Goal: Task Accomplishment & Management: Use online tool/utility

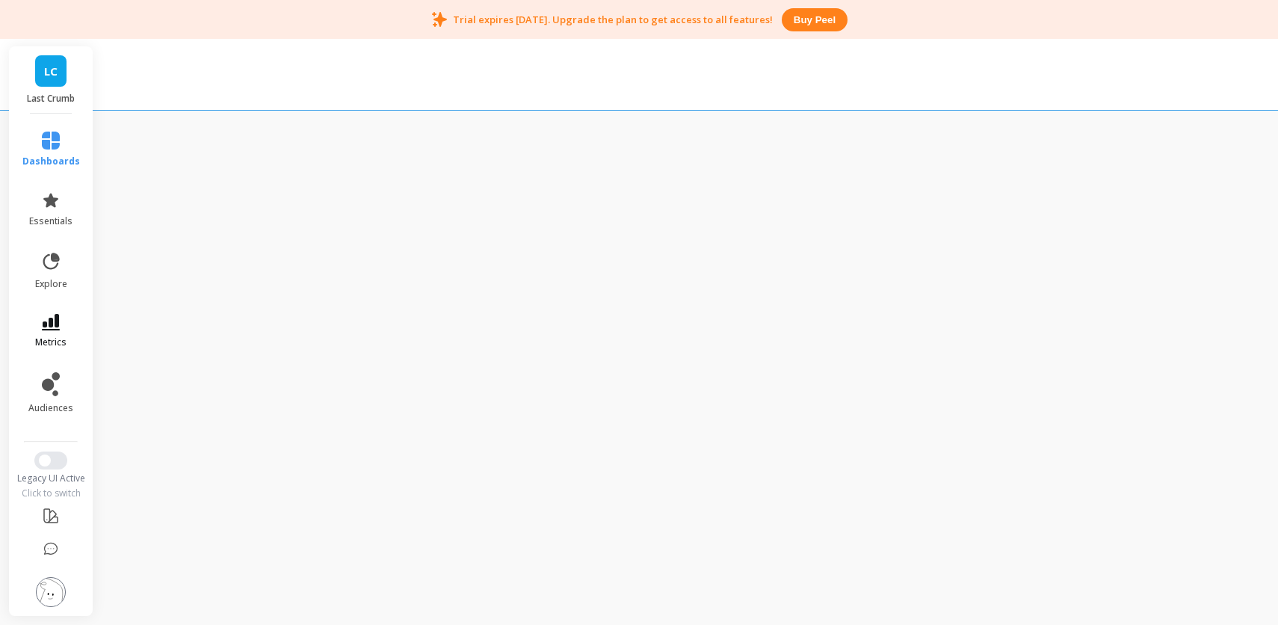
click at [43, 324] on icon at bounding box center [51, 322] width 18 height 16
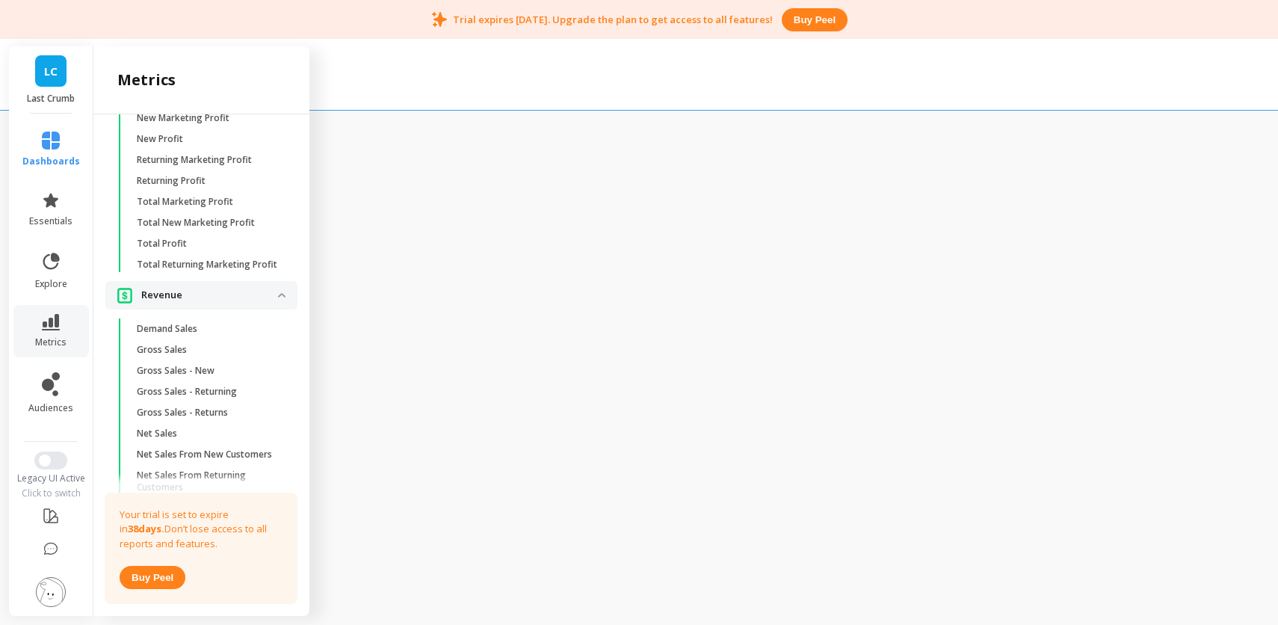
scroll to position [2523, 0]
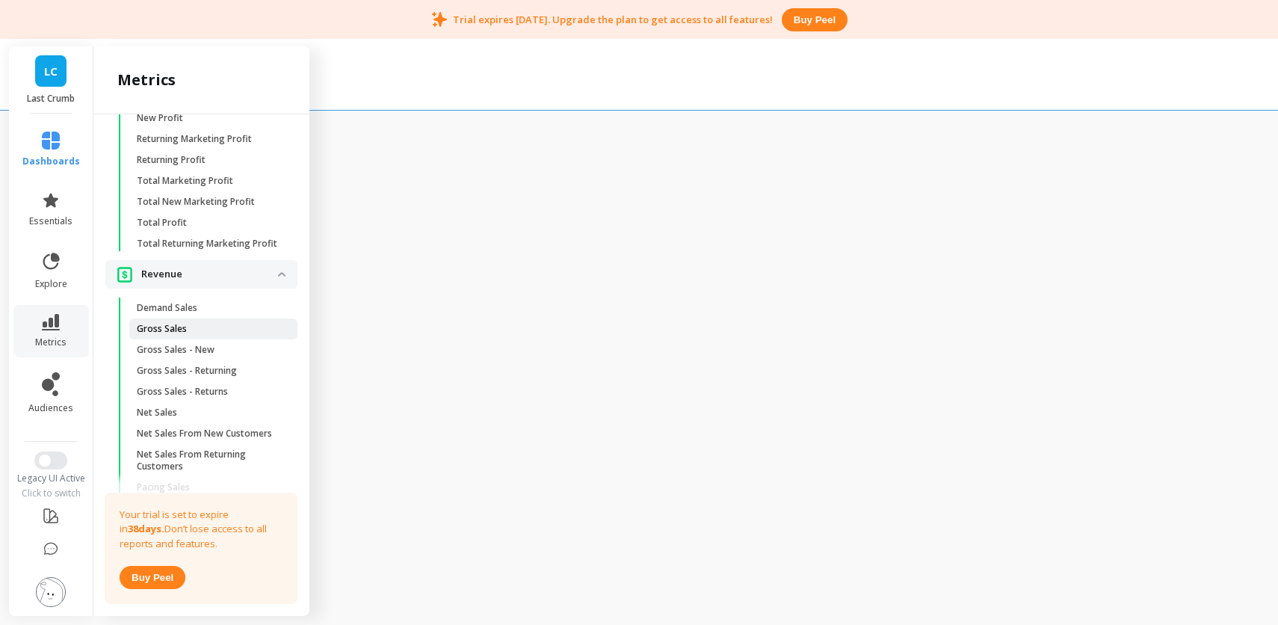
click at [210, 330] on span "Gross Sales" at bounding box center [208, 329] width 143 height 12
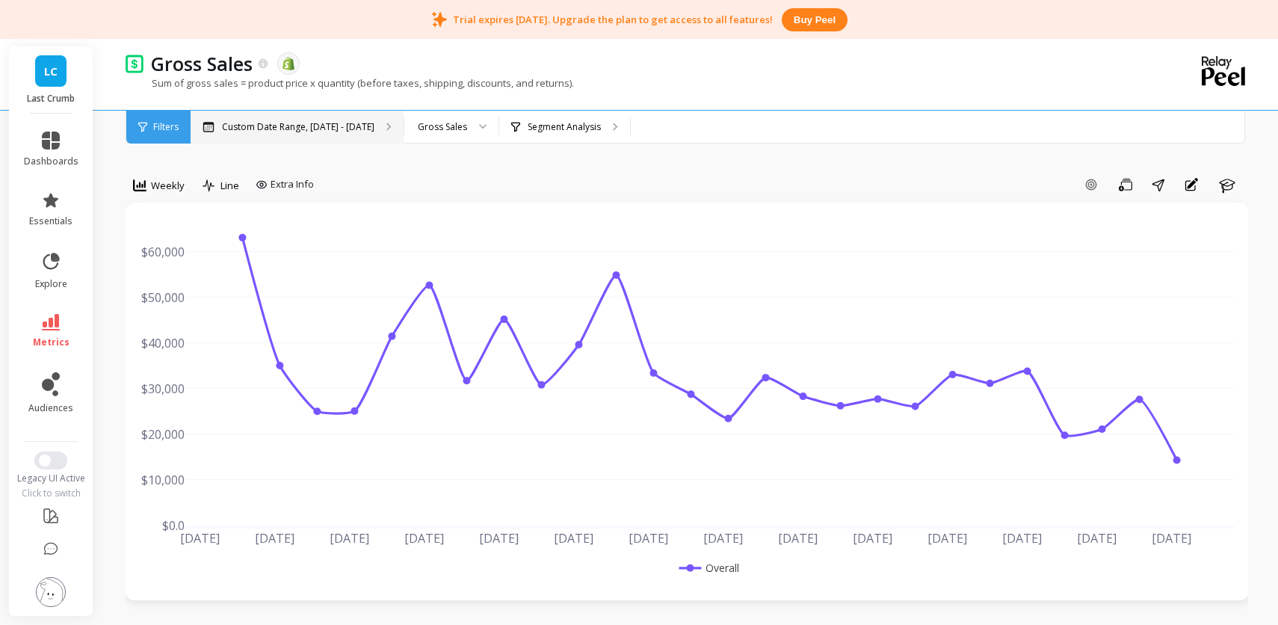
click at [332, 125] on p "Custom Date Range, [DATE] - [DATE]" at bounding box center [298, 127] width 152 height 12
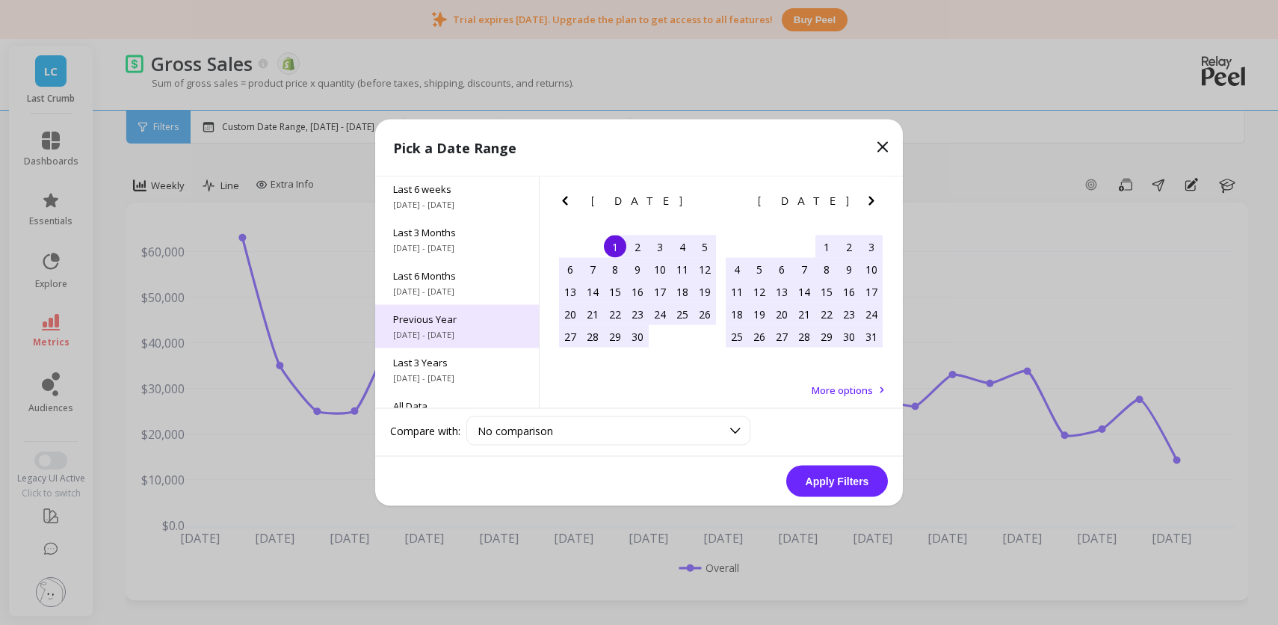
scroll to position [203, 0]
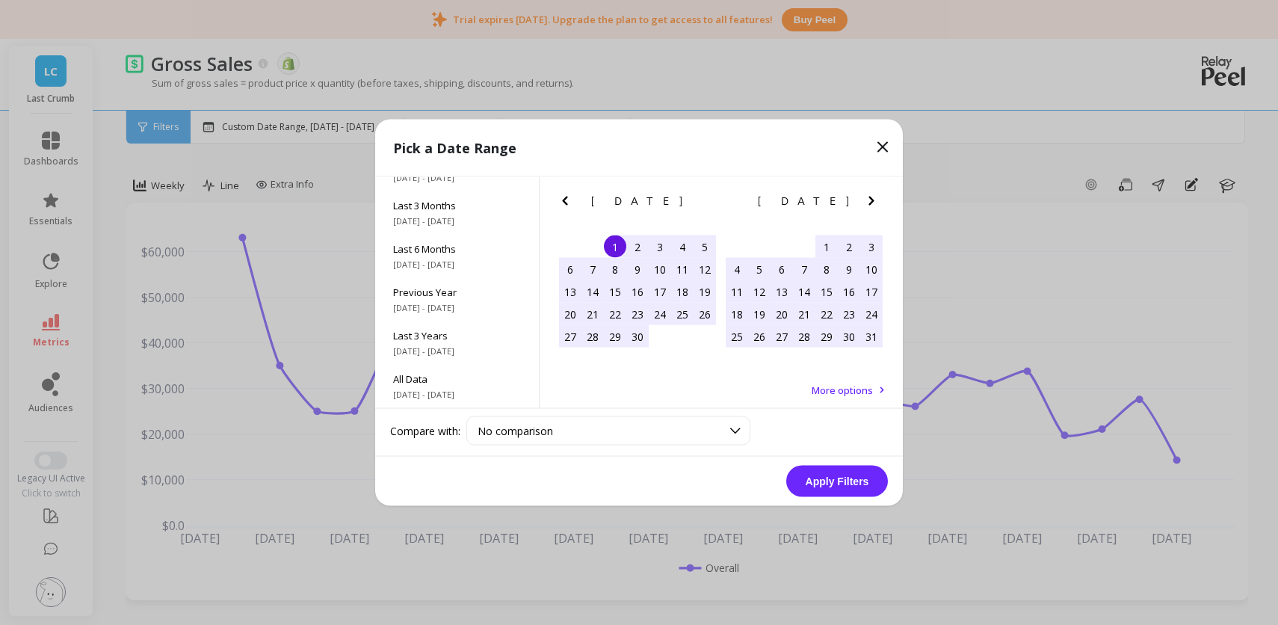
click at [563, 200] on icon "Previous Month" at bounding box center [564, 201] width 5 height 9
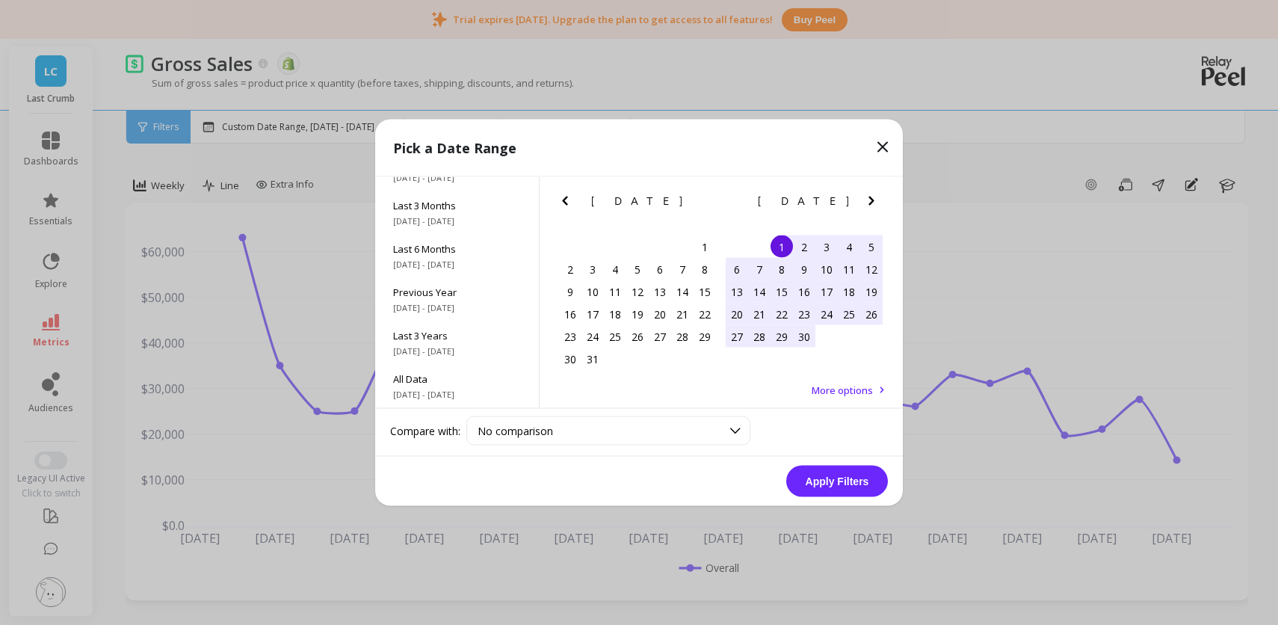
click at [563, 200] on icon "Previous Month" at bounding box center [564, 201] width 5 height 9
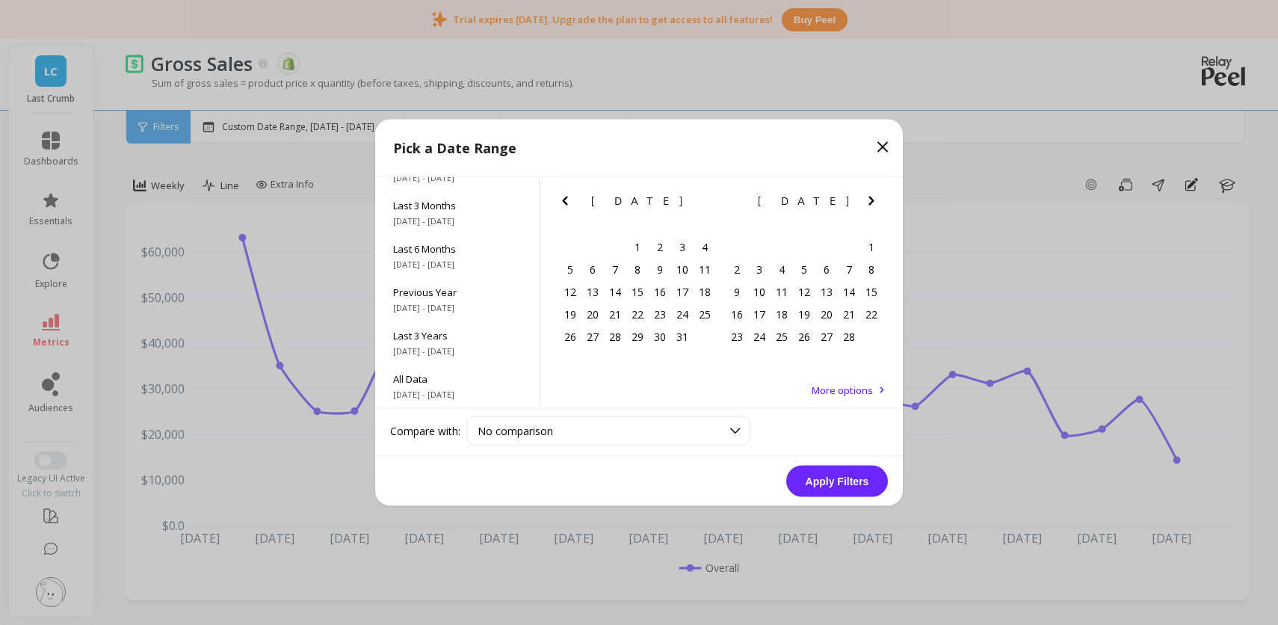
click at [563, 200] on icon "Previous Month" at bounding box center [564, 201] width 5 height 9
click at [620, 242] on div "1" at bounding box center [615, 246] width 22 height 22
click at [875, 201] on icon "Next Month" at bounding box center [871, 201] width 18 height 18
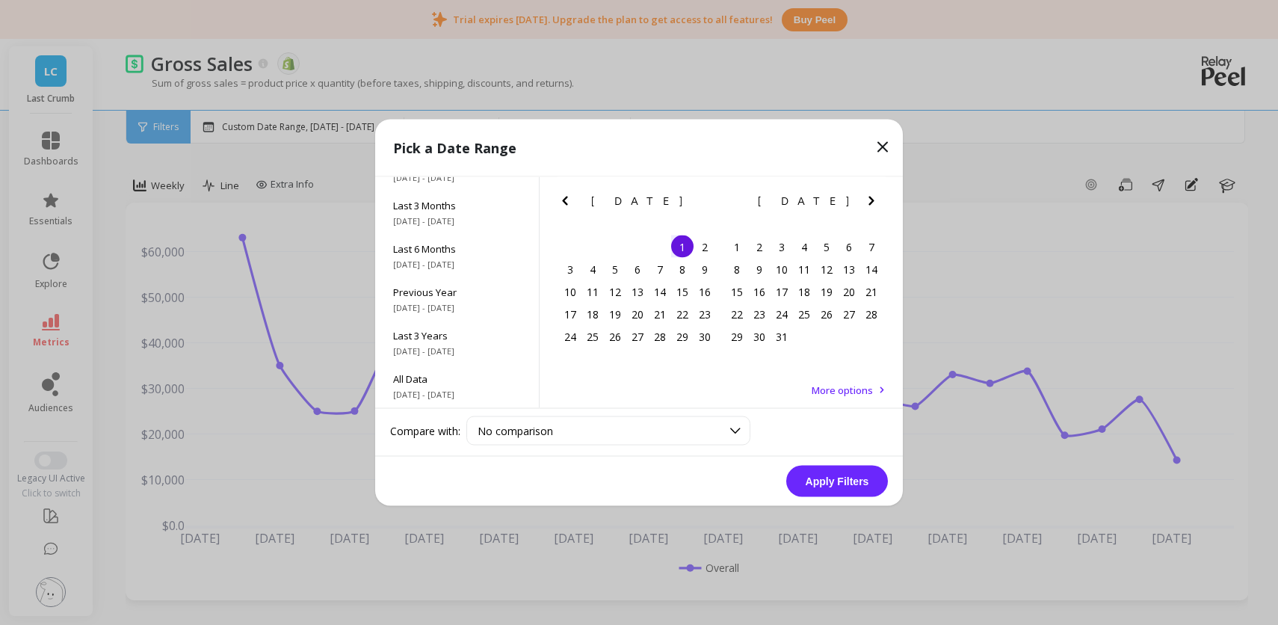
click at [875, 201] on icon "Next Month" at bounding box center [871, 201] width 18 height 18
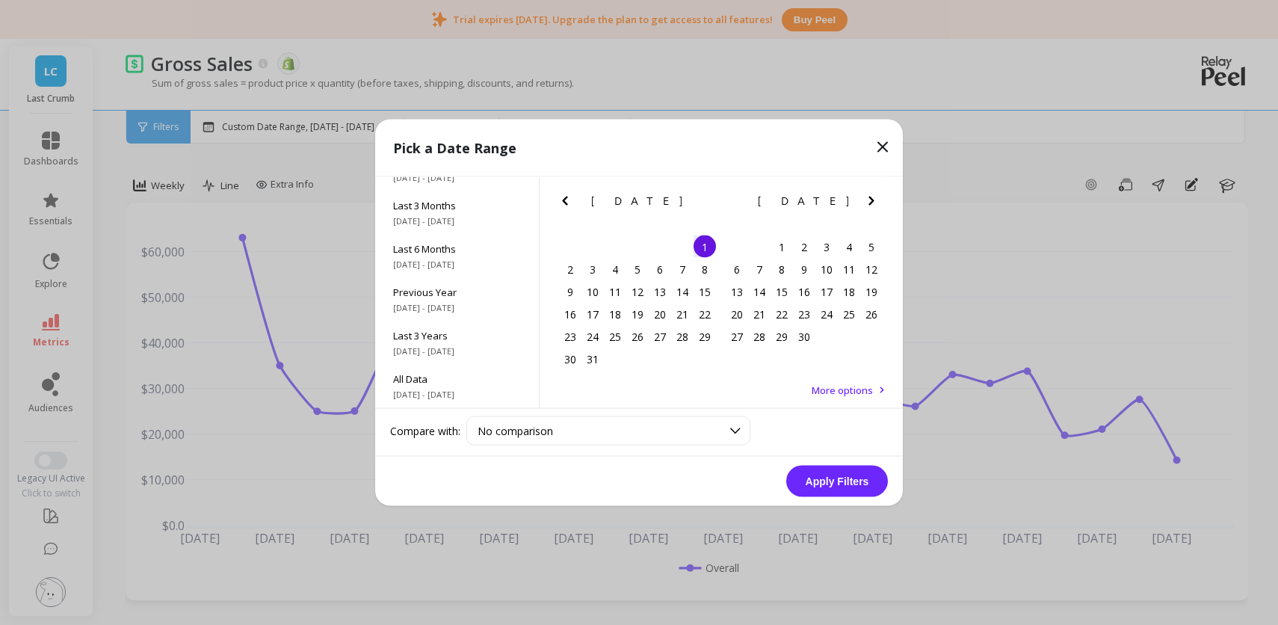
click at [875, 201] on icon "Next Month" at bounding box center [871, 201] width 18 height 18
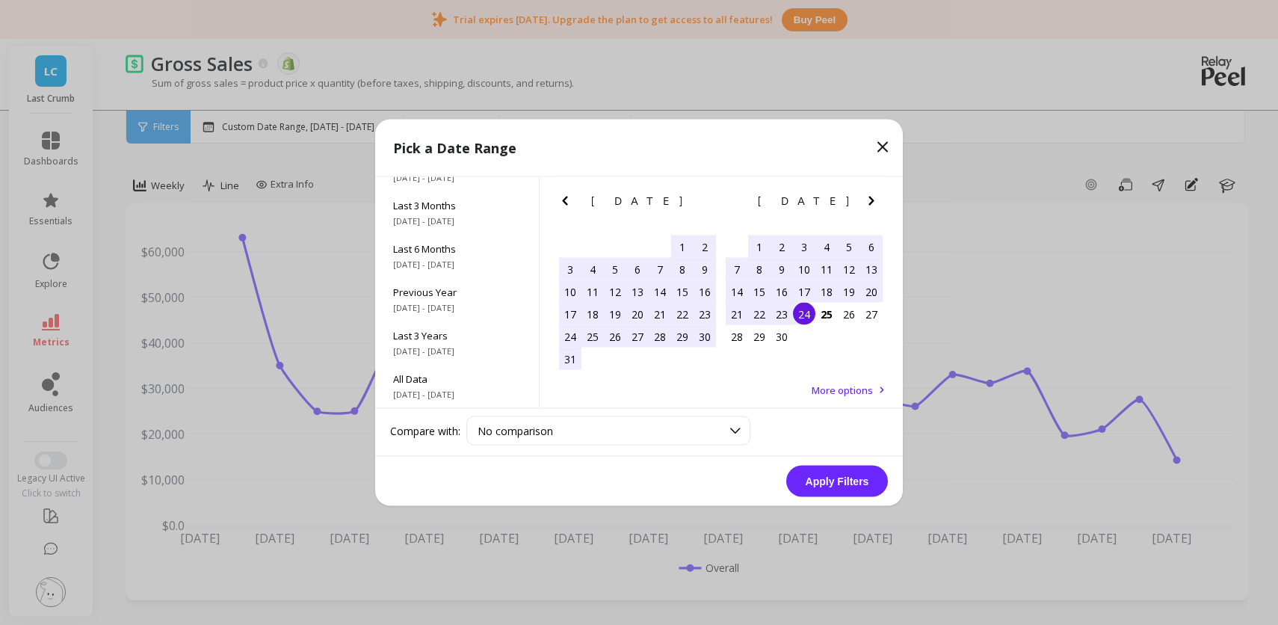
click at [809, 308] on div "24" at bounding box center [804, 314] width 22 height 22
click at [838, 483] on button "Apply Filters" at bounding box center [837, 481] width 102 height 31
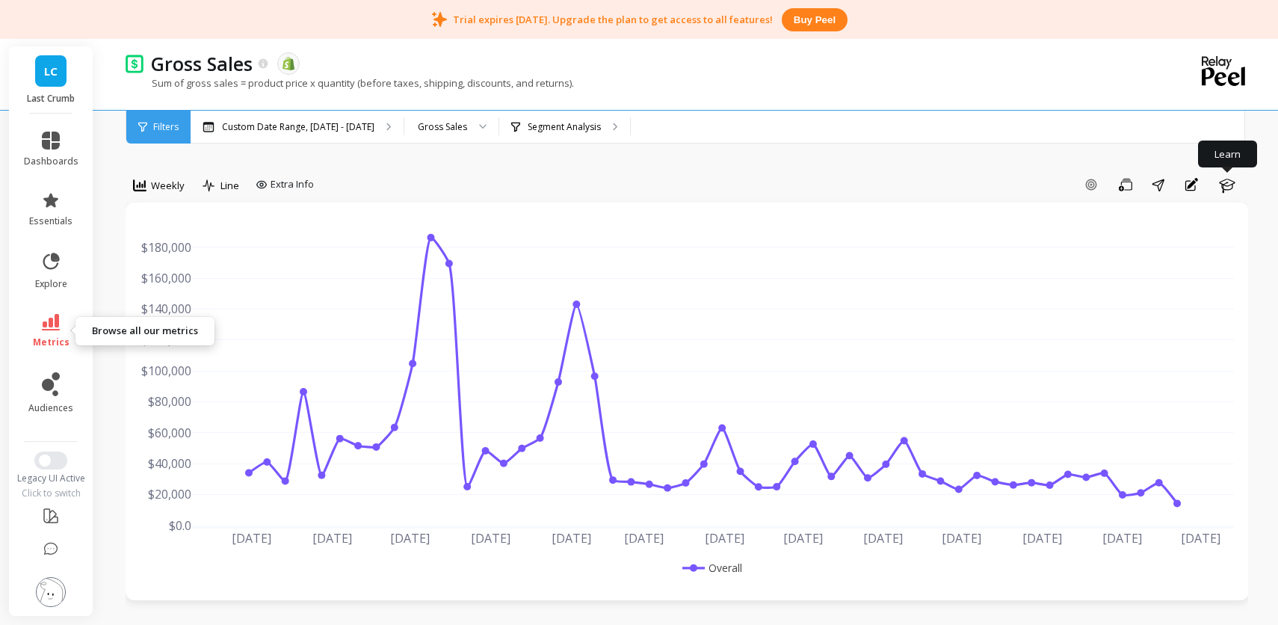
click at [50, 321] on icon at bounding box center [51, 322] width 18 height 16
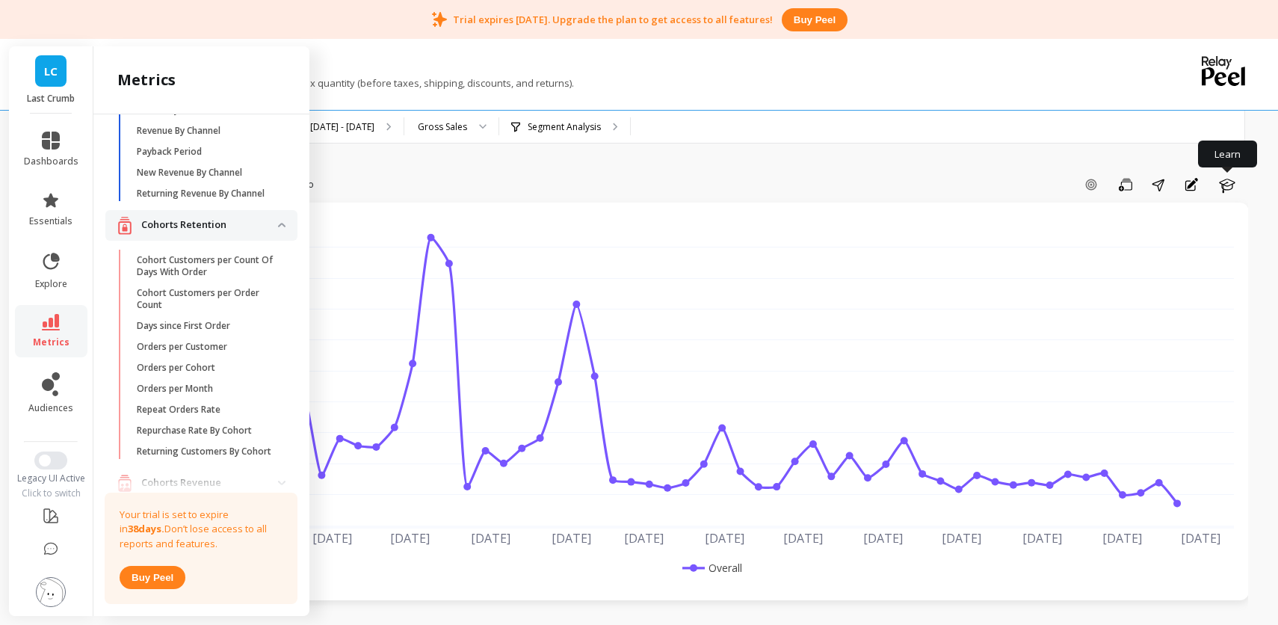
scroll to position [87, 0]
click at [185, 336] on link "Orders per Customer" at bounding box center [213, 346] width 168 height 21
